Goal: Transaction & Acquisition: Purchase product/service

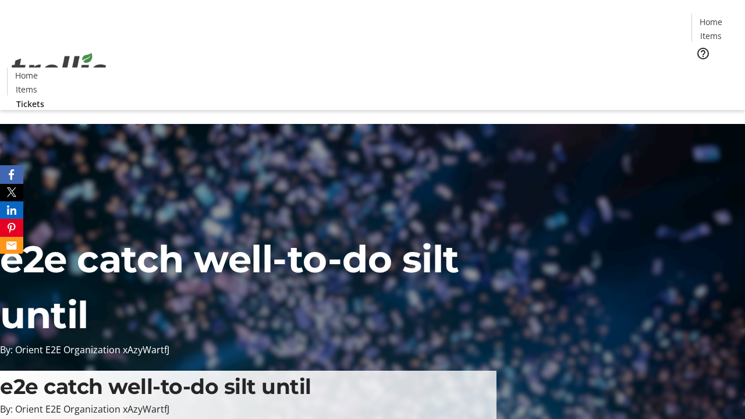
click at [701, 68] on span "Tickets" at bounding box center [715, 74] width 28 height 12
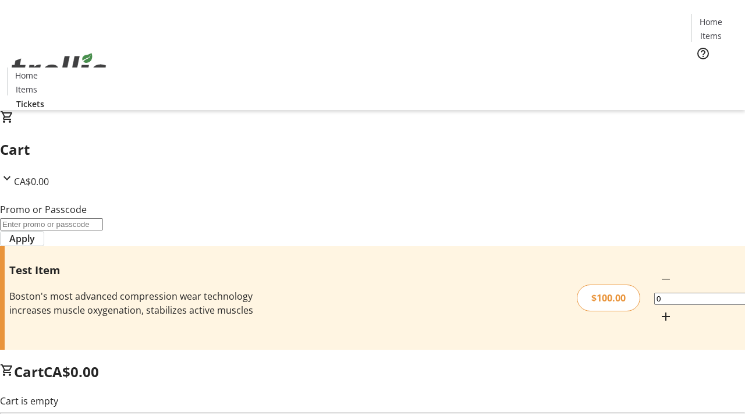
click at [659, 310] on mat-icon "Increment by one" at bounding box center [666, 317] width 14 height 14
type input "1"
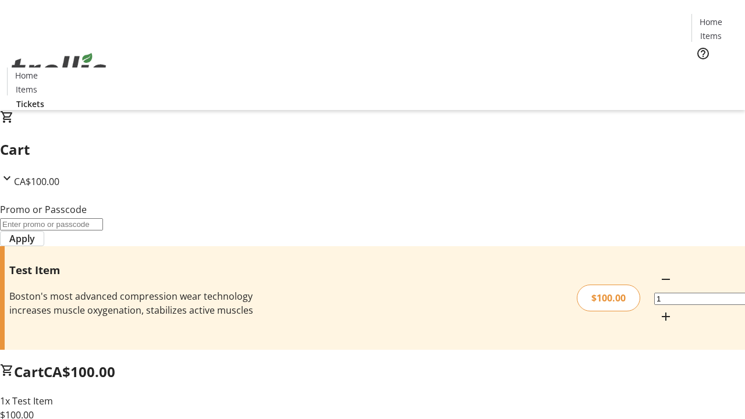
type input "PERCENT"
